Goal: Book appointment/travel/reservation

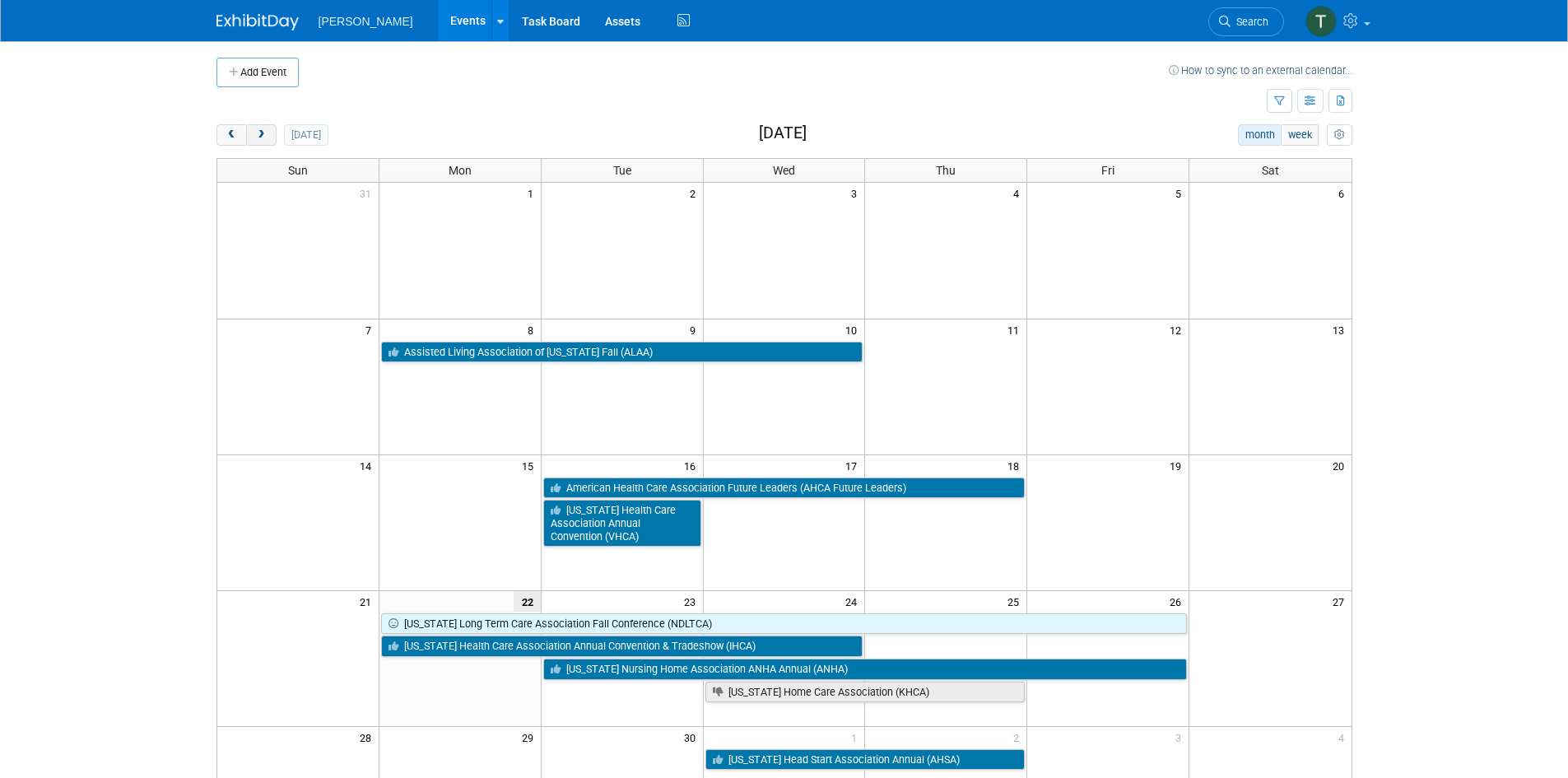
click at [260, 136] on span "next" at bounding box center [261, 135] width 12 height 11
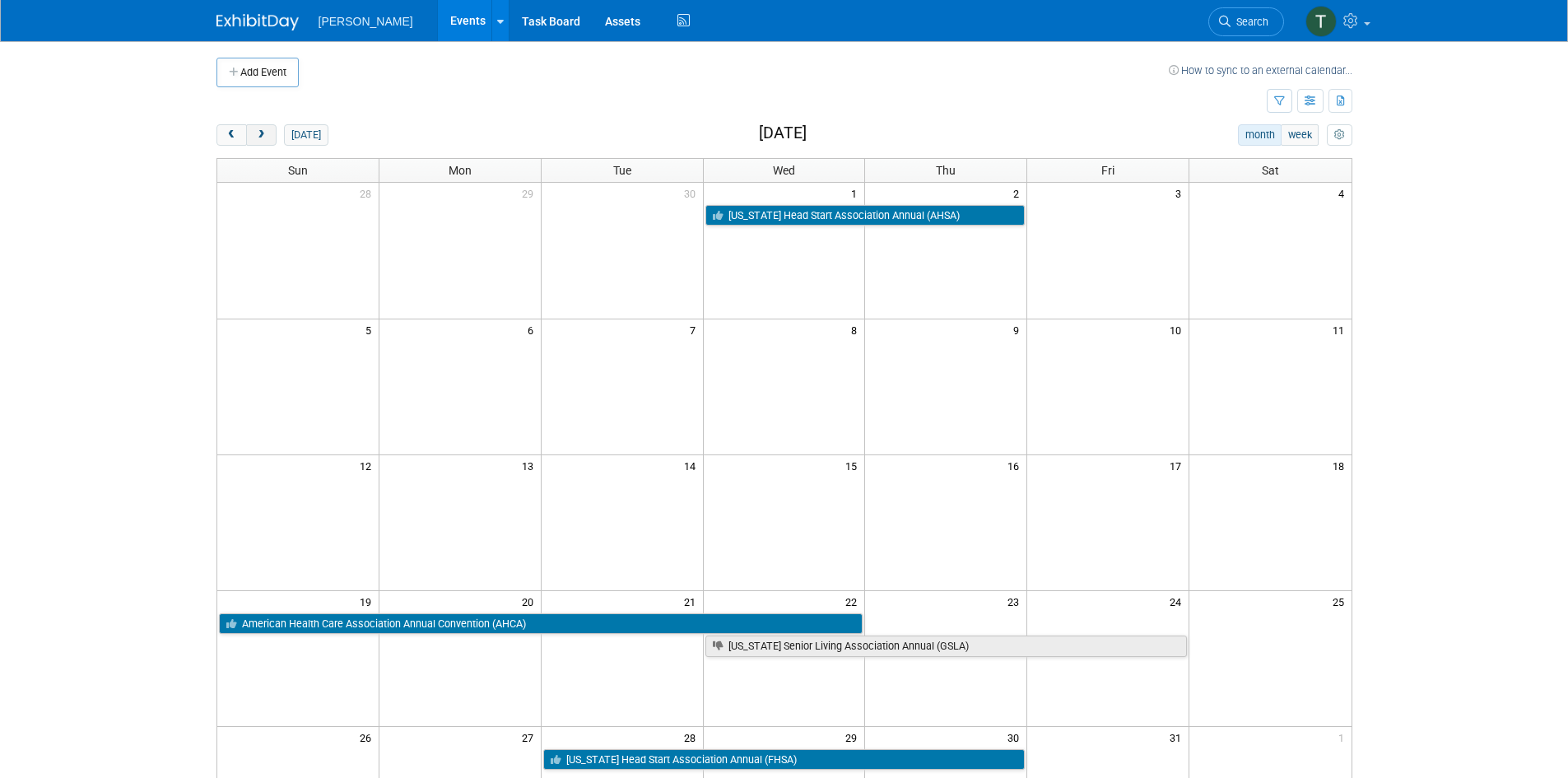
click at [260, 136] on span "next" at bounding box center [261, 135] width 12 height 11
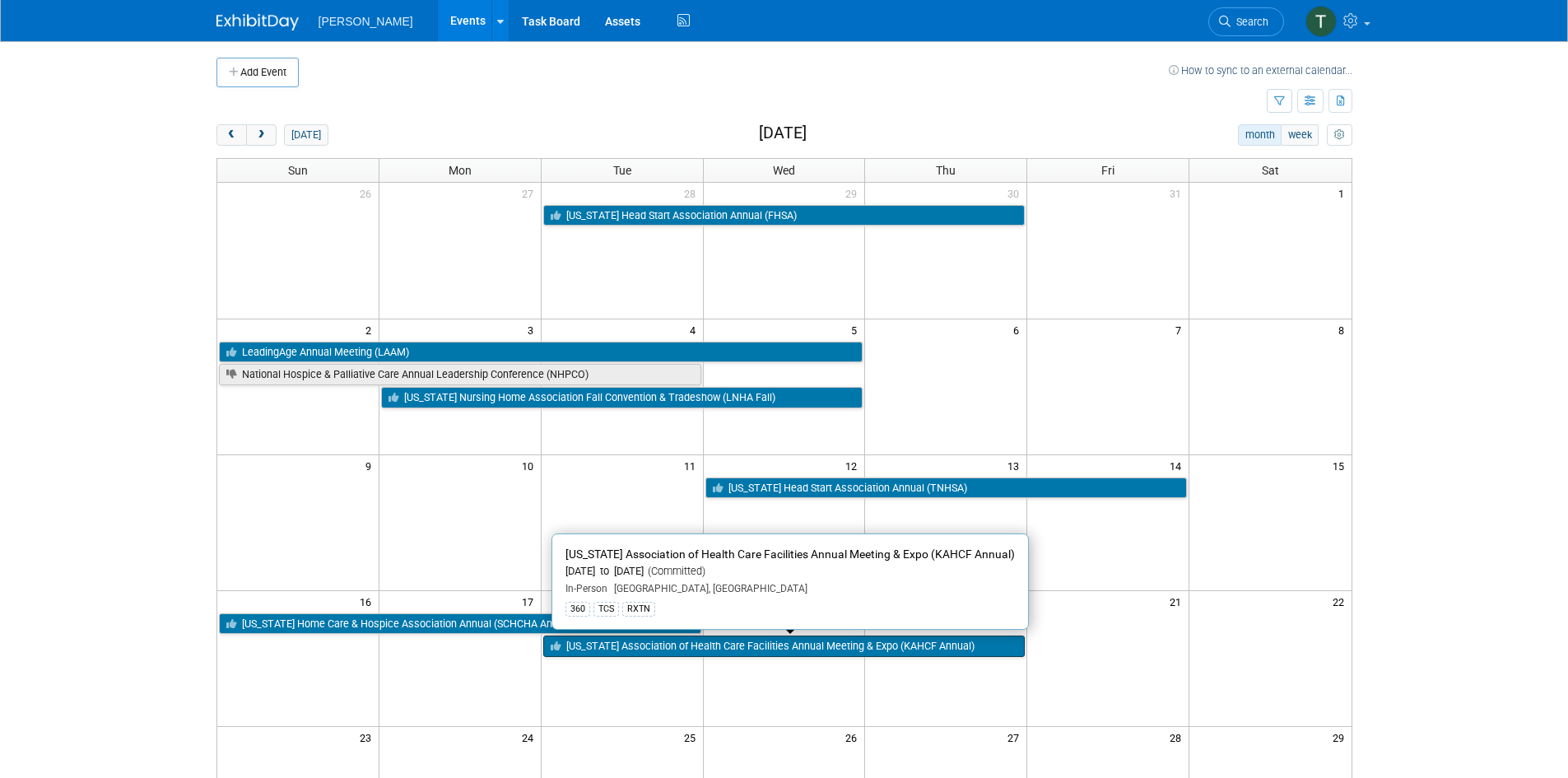
click at [728, 644] on link "[US_STATE] Association of Health Care Facilities Annual Meeting & Expo (KAHCF A…" at bounding box center [784, 646] width 482 height 21
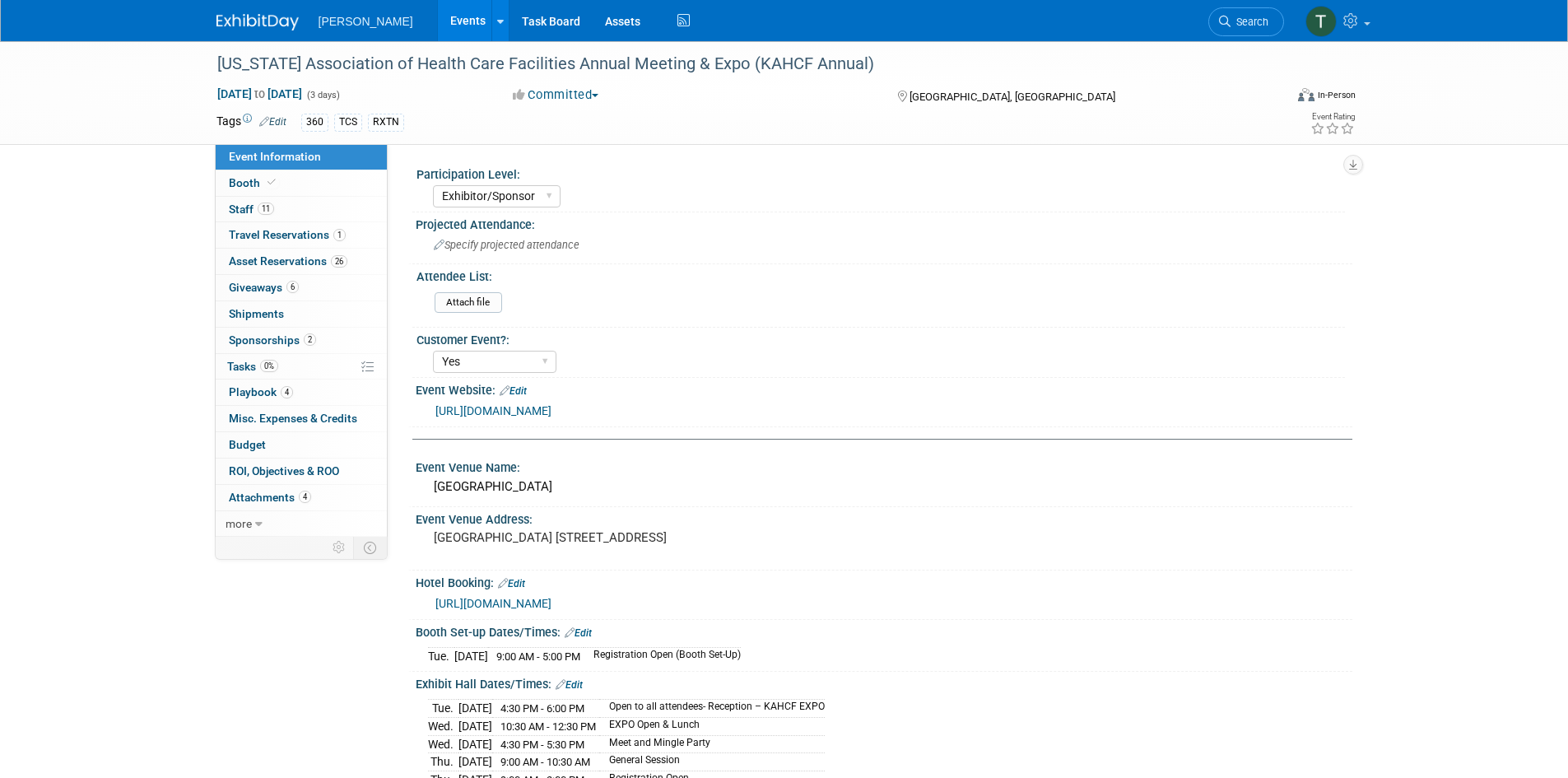
select select "Exhibitor/Sponsor"
select select "Yes"
click at [282, 233] on span "Travel Reservations 1" at bounding box center [287, 234] width 117 height 13
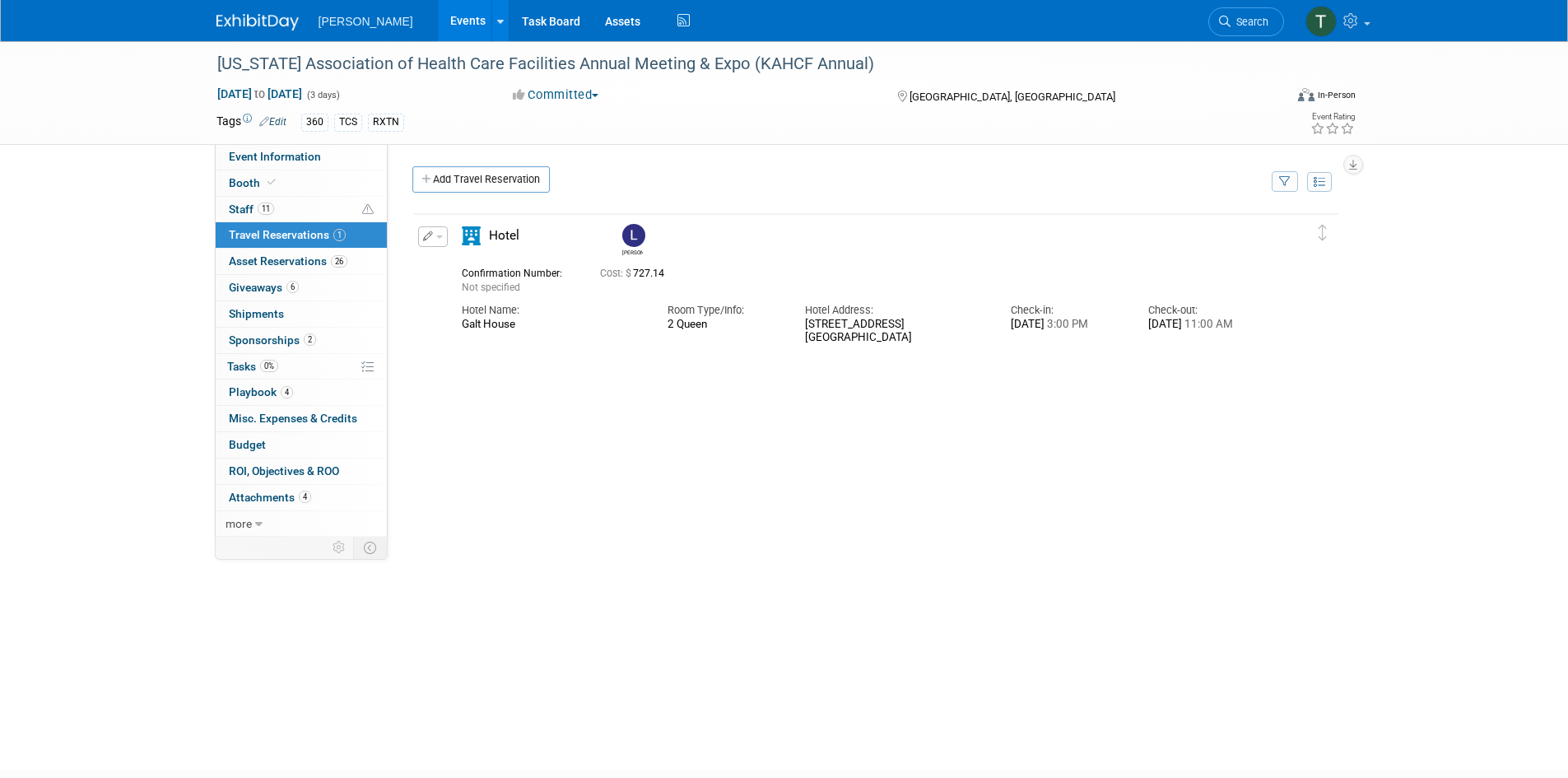
click at [435, 243] on button "button" at bounding box center [433, 236] width 30 height 20
click at [460, 265] on button "Edit Reservation" at bounding box center [488, 265] width 139 height 24
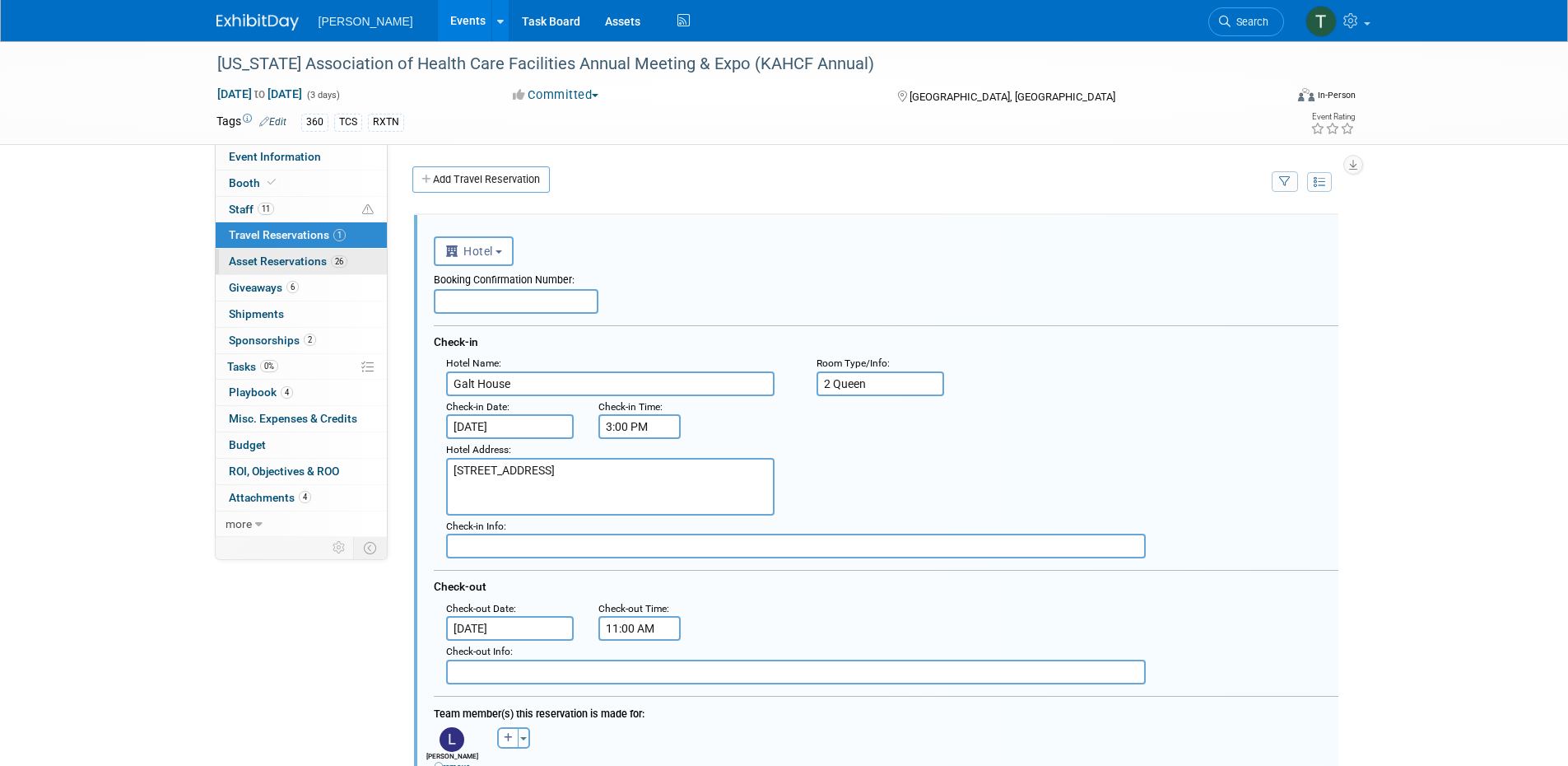
click at [278, 264] on span "Asset Reservations 26" at bounding box center [288, 261] width 118 height 13
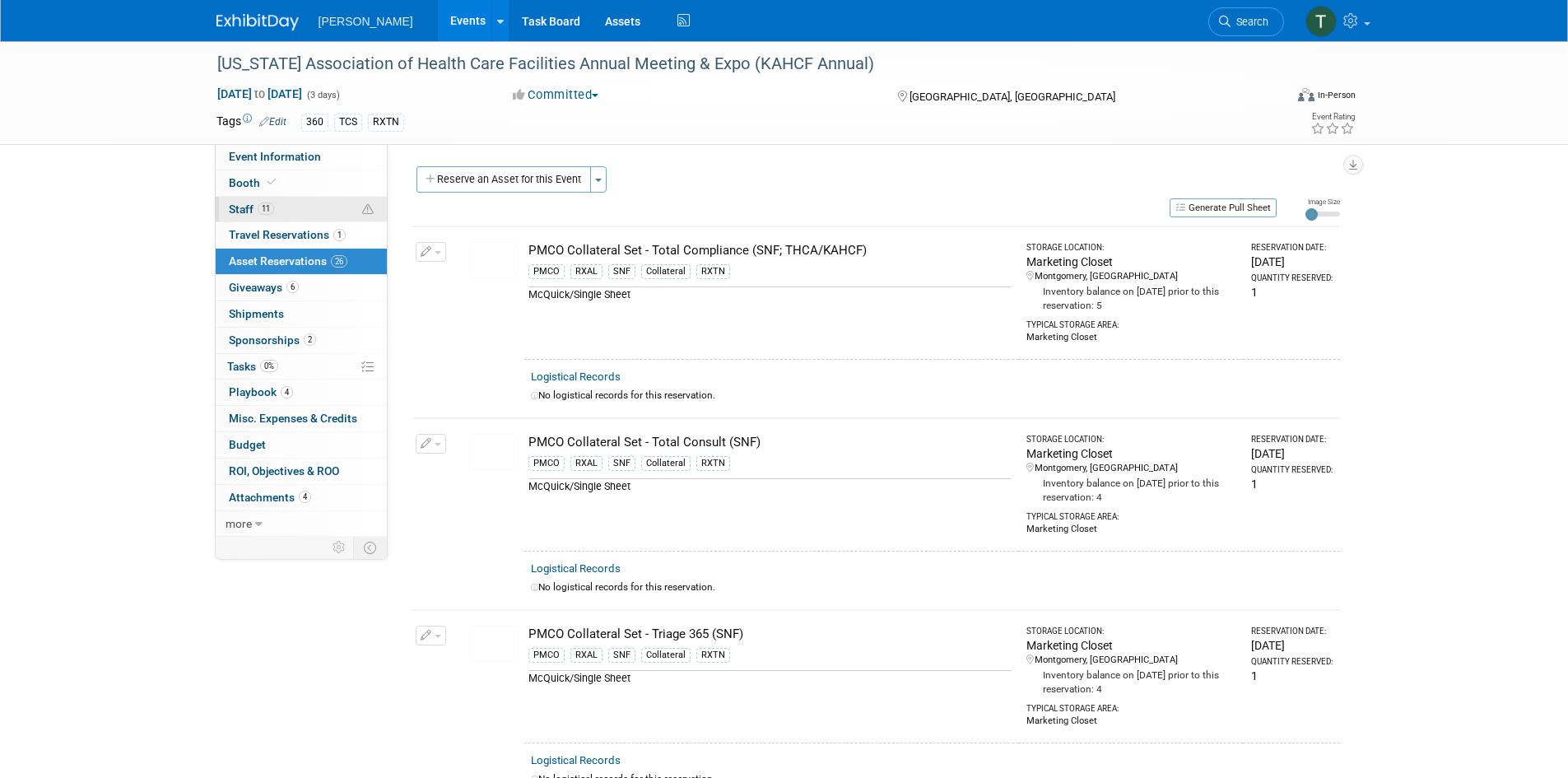
click at [249, 205] on span "Staff 11" at bounding box center [252, 209] width 46 height 13
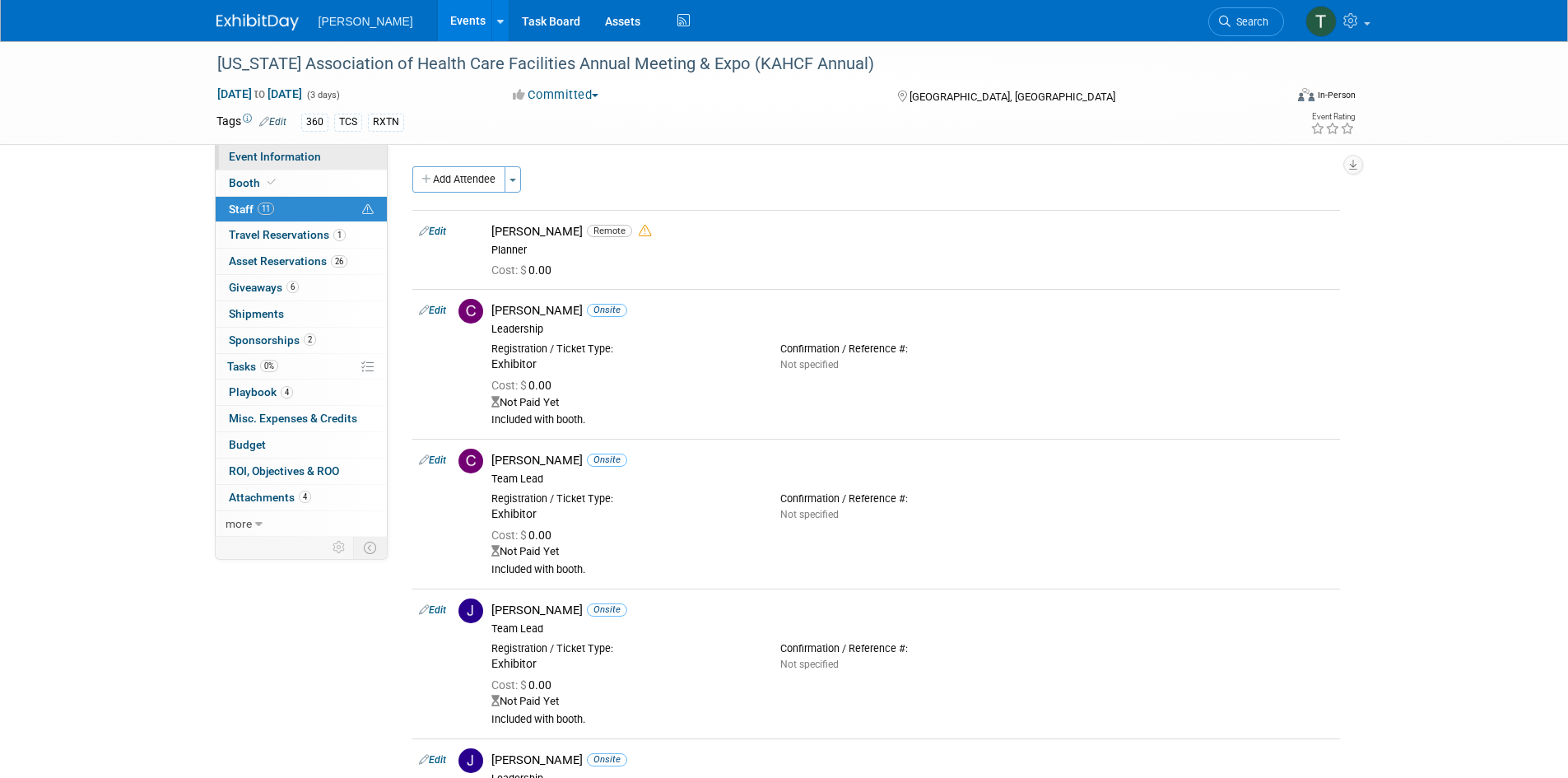
click at [253, 156] on span "Event Information" at bounding box center [274, 156] width 92 height 13
select select "Exhibitor/Sponsor"
select select "Yes"
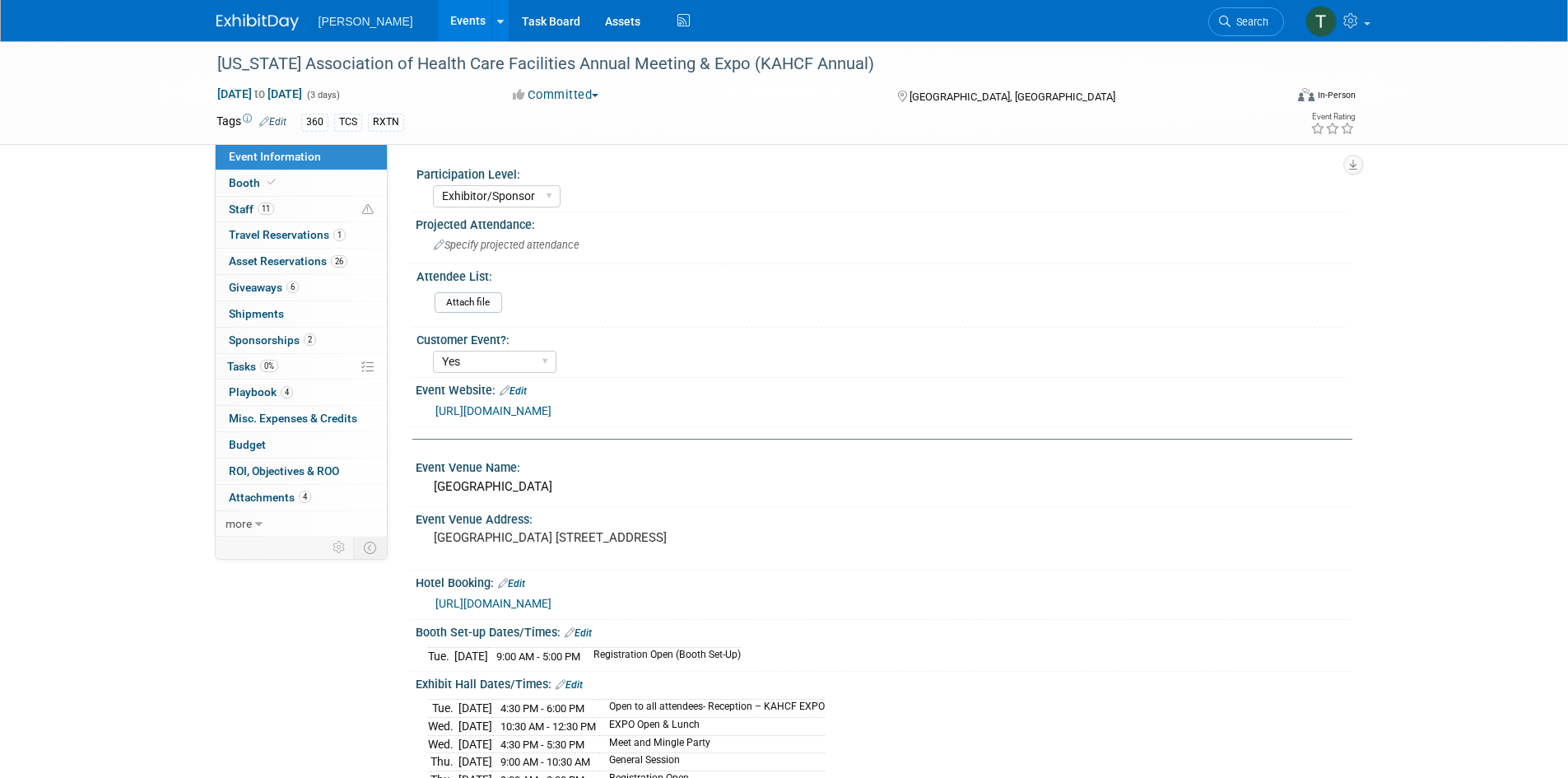
click at [552, 603] on link "https://book.passkey.com/event/51007054/owner/817279/home" at bounding box center [493, 603] width 116 height 13
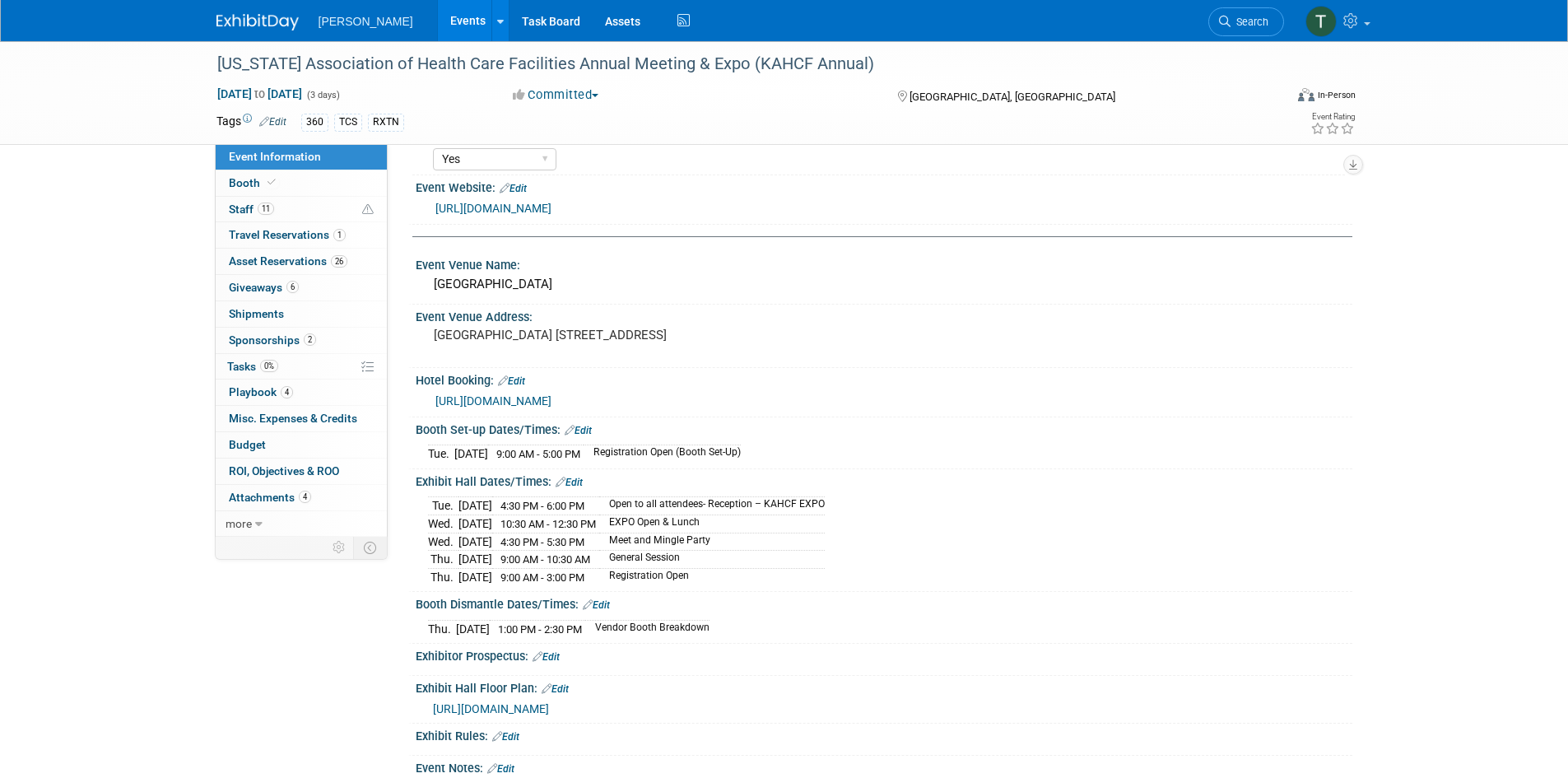
scroll to position [247, 0]
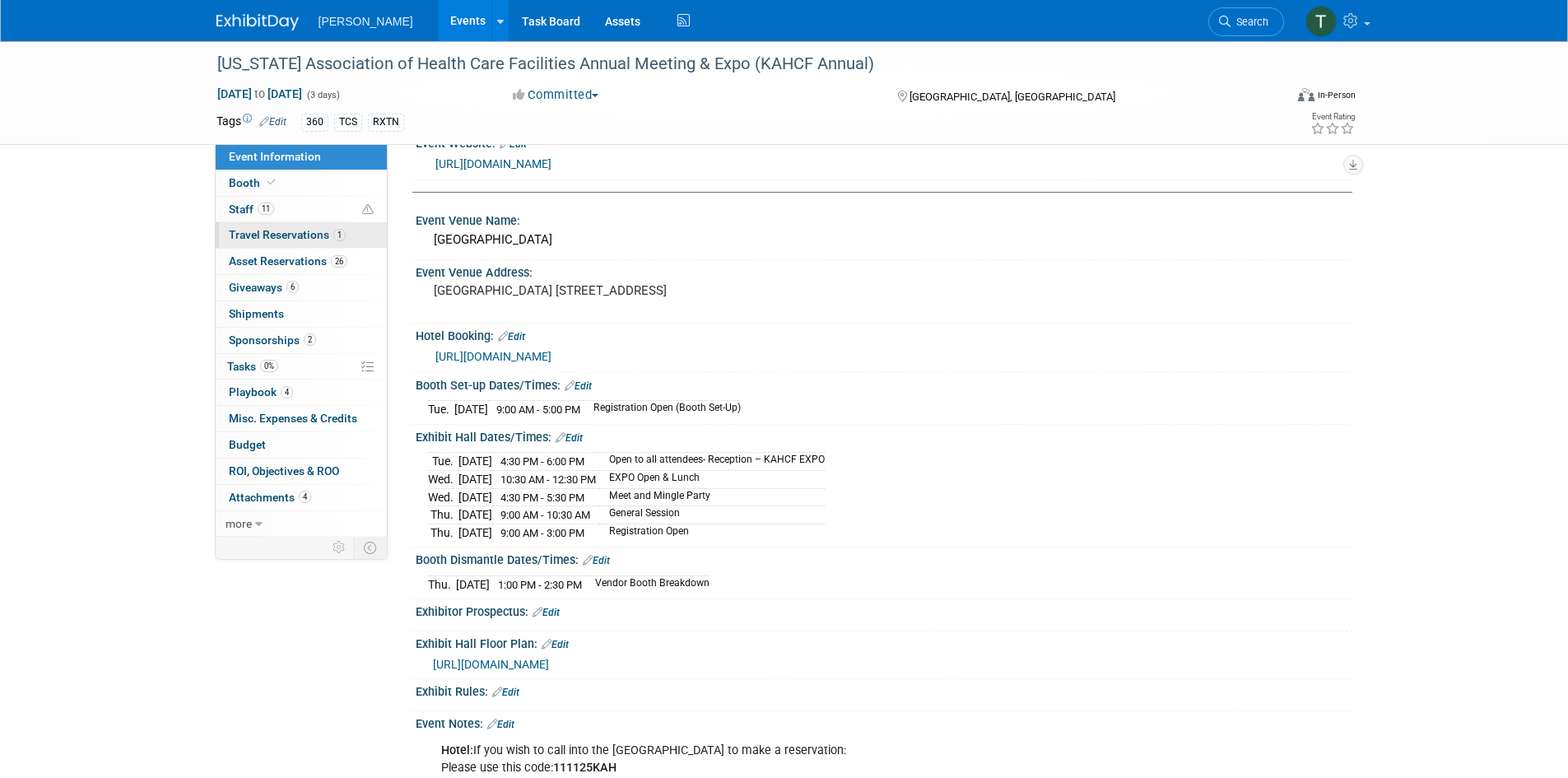
click at [253, 234] on span "Travel Reservations 1" at bounding box center [287, 234] width 117 height 13
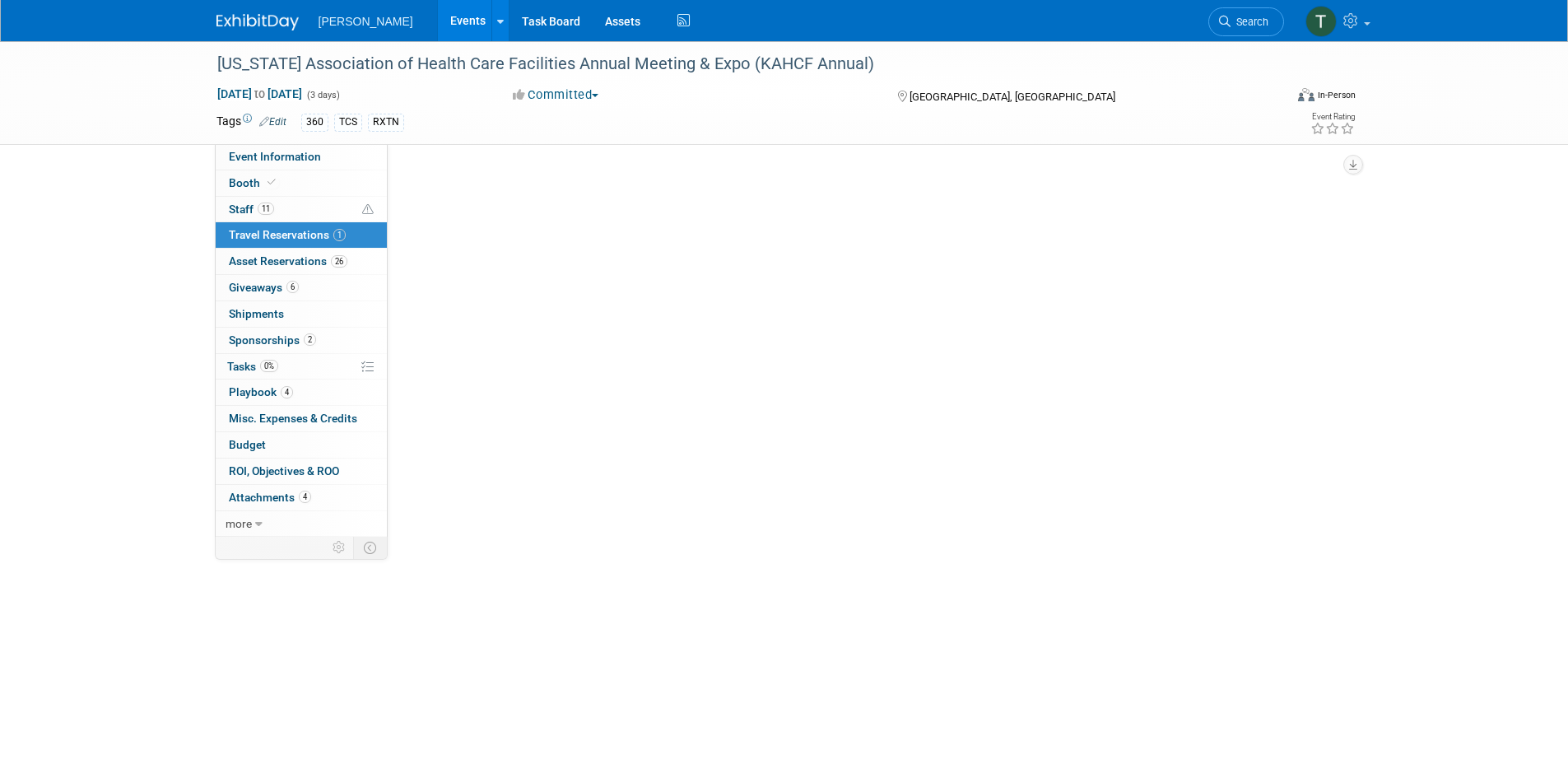
scroll to position [0, 0]
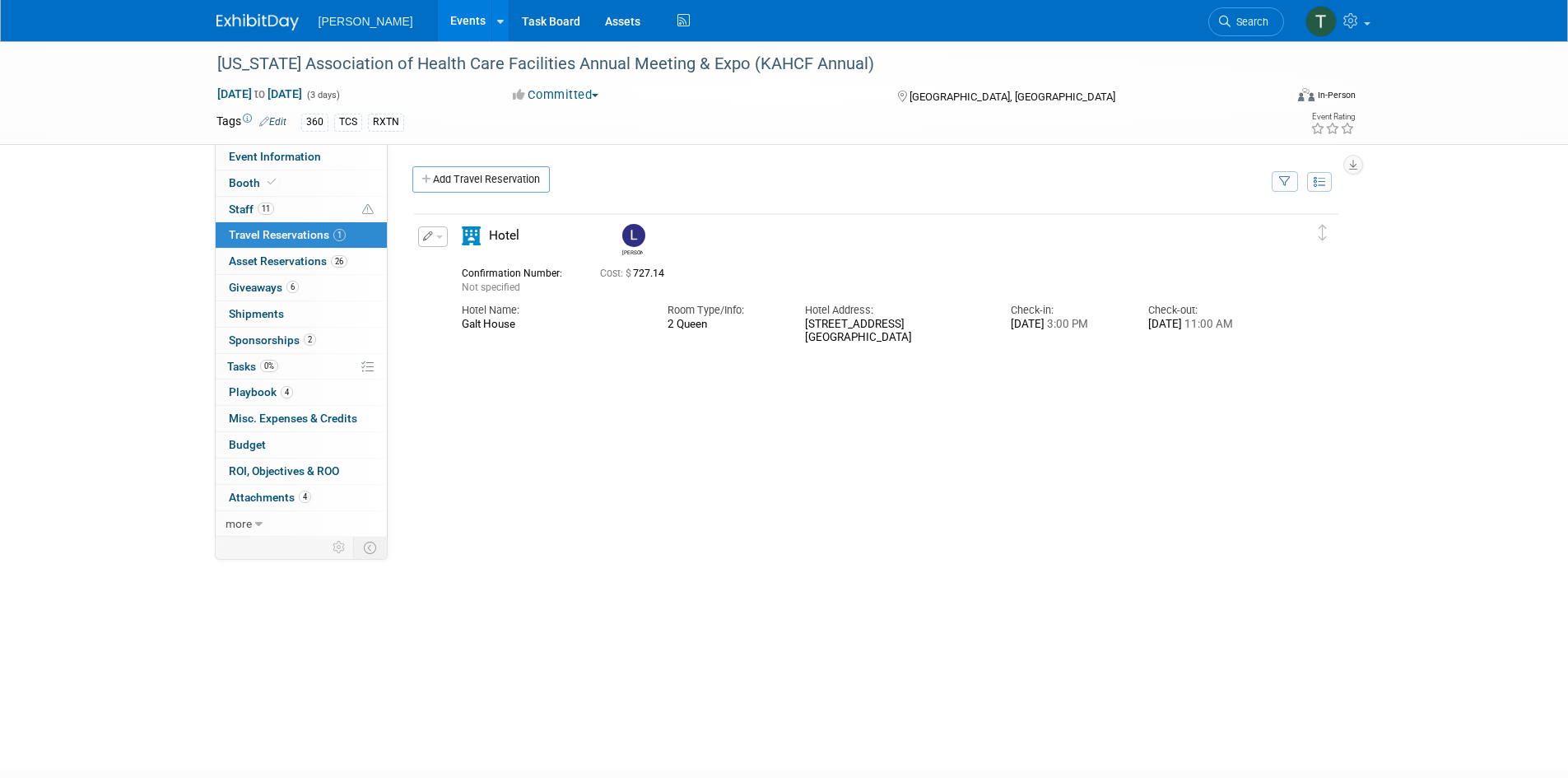
click at [443, 239] on button "button" at bounding box center [433, 236] width 30 height 20
click at [463, 267] on button "Edit Reservation" at bounding box center [488, 265] width 139 height 24
